Goal: Information Seeking & Learning: Check status

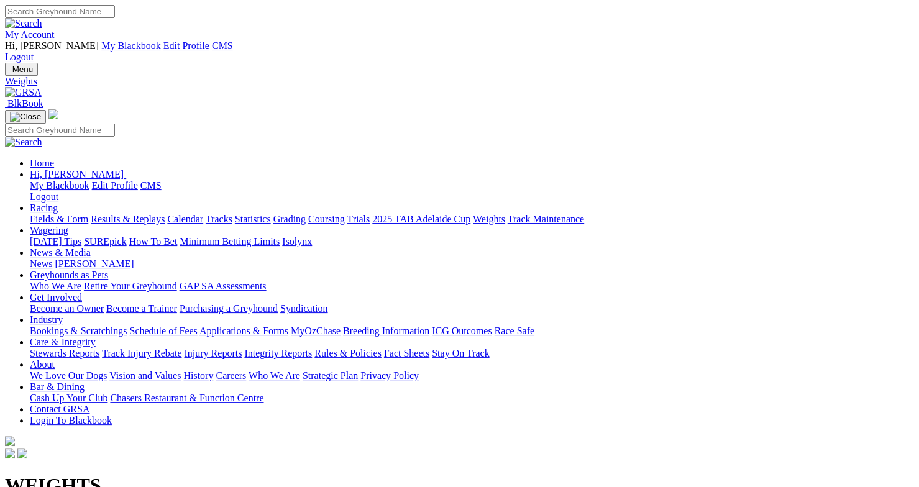
click at [165, 214] on link "Results & Replays" at bounding box center [128, 219] width 74 height 11
